Goal: Transaction & Acquisition: Purchase product/service

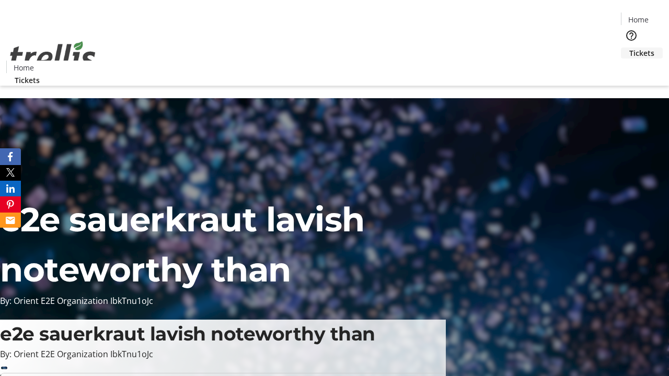
click at [629, 48] on span "Tickets" at bounding box center [641, 53] width 25 height 11
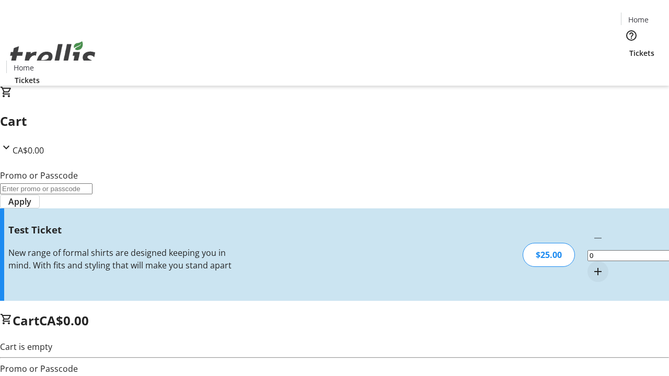
click at [592, 266] on mat-icon "Increment by one" at bounding box center [598, 272] width 13 height 13
type input "1"
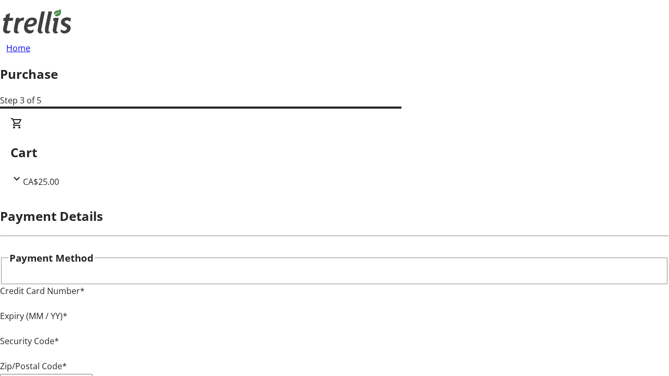
type input "V1Y 0C2"
